Goal: Understand process/instructions: Learn about a topic

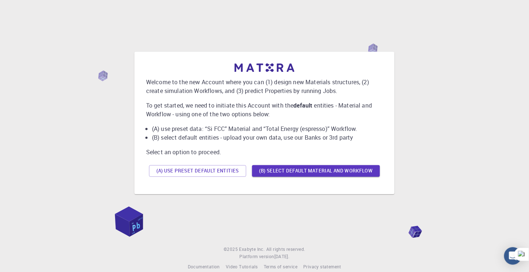
click at [222, 132] on li "(A) use preset data: “Si FCC” Material and “Total Energy (espresso)” Workflow." at bounding box center [267, 128] width 231 height 9
click at [216, 174] on button "(A) Use preset default entities" at bounding box center [197, 171] width 97 height 12
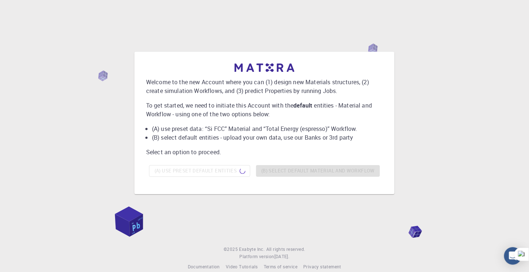
drag, startPoint x: 234, startPoint y: 66, endPoint x: 301, endPoint y: 64, distance: 67.2
click at [301, 64] on div at bounding box center [264, 68] width 237 height 8
drag, startPoint x: 266, startPoint y: 62, endPoint x: 269, endPoint y: 70, distance: 9.2
click at [269, 70] on div "Welcome to the new Account where you can (1) design new Materials structures, (…" at bounding box center [264, 123] width 248 height 131
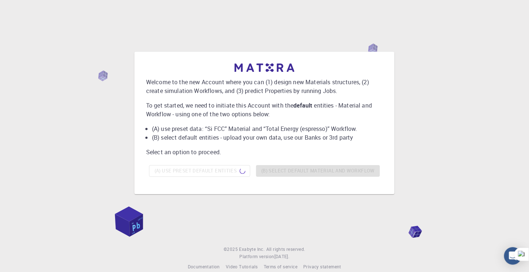
click at [248, 89] on p "Welcome to the new Account where you can (1) design new Materials structures, (…" at bounding box center [264, 87] width 237 height 18
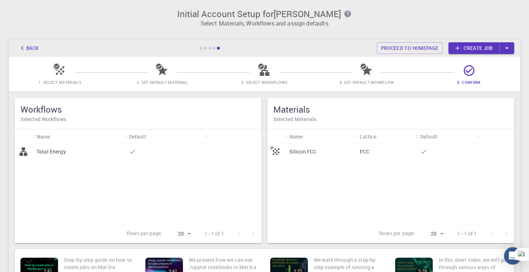
click at [470, 71] on icon at bounding box center [468, 70] width 11 height 11
click at [463, 49] on link "Create job" at bounding box center [473, 48] width 51 height 12
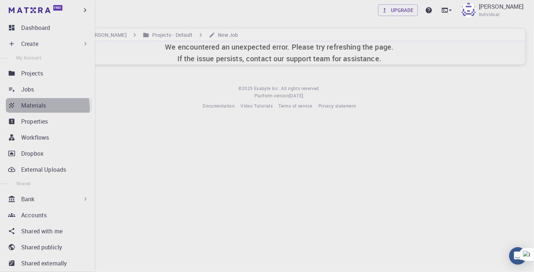
click at [39, 108] on p "Materials" at bounding box center [33, 105] width 25 height 9
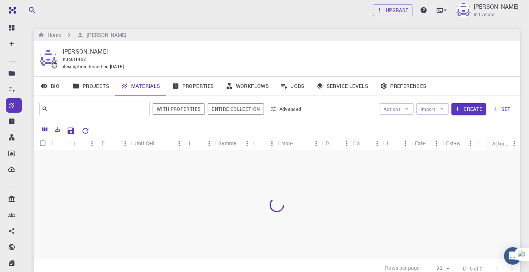
click at [123, 183] on div at bounding box center [277, 205] width 487 height 108
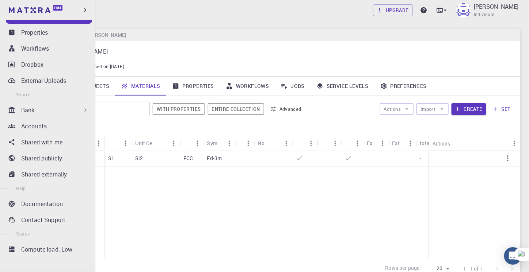
scroll to position [91, 0]
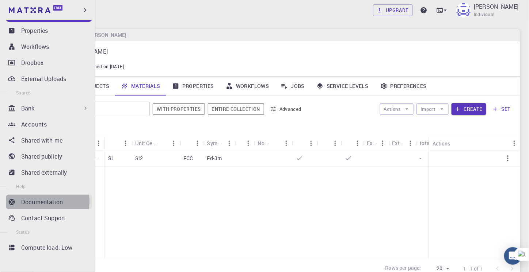
click at [43, 201] on p "Documentation" at bounding box center [42, 202] width 42 height 9
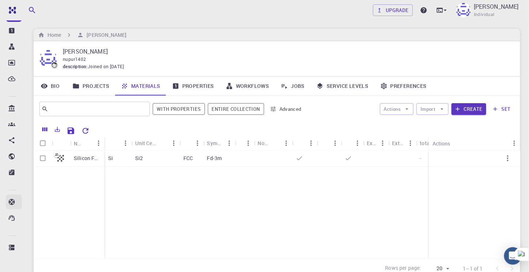
scroll to position [91, 0]
